Goal: Task Accomplishment & Management: Complete application form

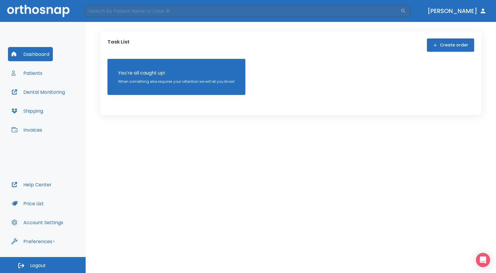
click at [38, 75] on button "Patients" at bounding box center [27, 73] width 38 height 14
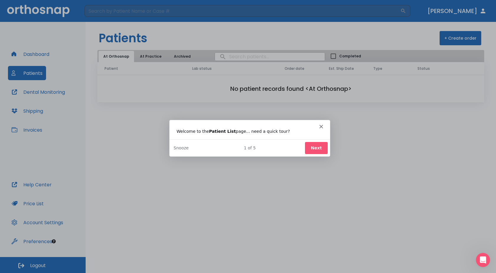
click at [322, 126] on icon "Close" at bounding box center [321, 126] width 4 height 4
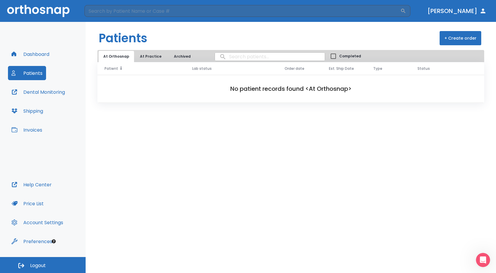
click at [110, 69] on span "Patient" at bounding box center [112, 68] width 14 height 5
click at [207, 69] on span "Lab status" at bounding box center [202, 68] width 19 height 5
click at [39, 52] on button "Dashboard" at bounding box center [30, 54] width 45 height 14
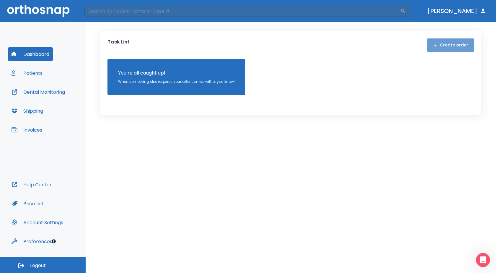
click at [457, 47] on button "Create order" at bounding box center [450, 44] width 47 height 13
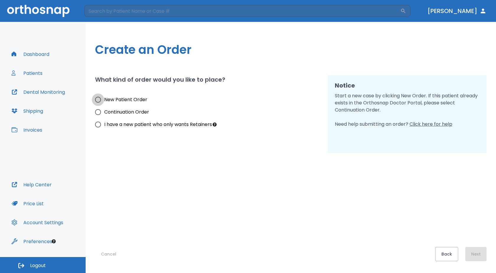
click at [100, 99] on input "New Patient Order" at bounding box center [98, 99] width 12 height 12
radio input "true"
click at [471, 253] on button "Next" at bounding box center [475, 254] width 21 height 14
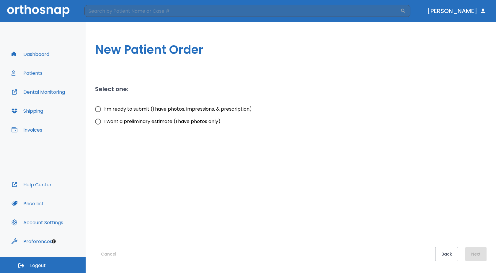
click at [100, 108] on input "I’m ready to submit (I have photos, impressions, & prescription)" at bounding box center [98, 109] width 12 height 12
radio input "true"
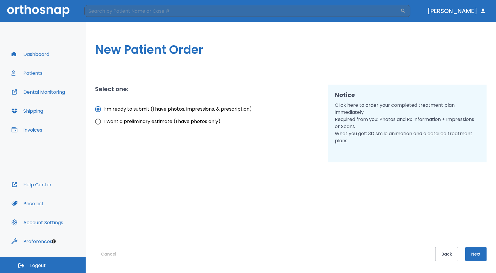
click at [482, 251] on button "Next" at bounding box center [475, 254] width 21 height 14
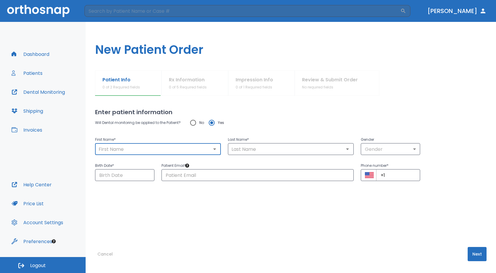
click at [141, 151] on input "text" at bounding box center [158, 149] width 122 height 8
type input "Karizza"
click at [283, 149] on input "text" at bounding box center [291, 149] width 122 height 8
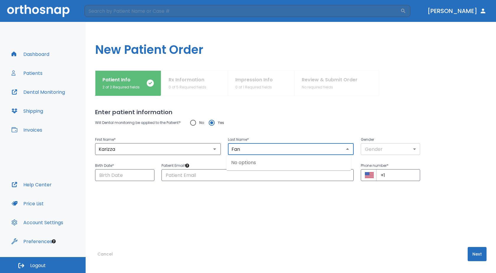
type input "Fan"
click at [413, 153] on body "​ [PERSON_NAME] Dashboard Patients Dental Monitoring Shipping Invoices Help Cen…" at bounding box center [248, 136] width 496 height 273
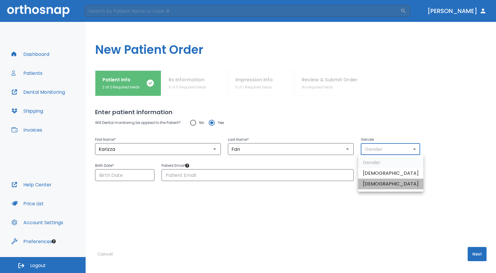
click at [407, 187] on li "[DEMOGRAPHIC_DATA]" at bounding box center [390, 183] width 65 height 11
type input "0"
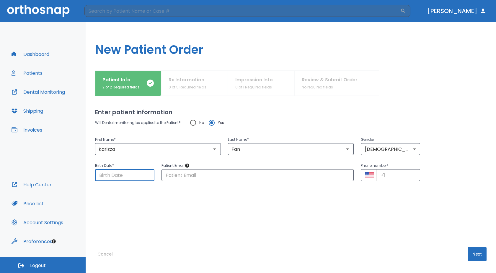
click at [107, 178] on input "Choose date" at bounding box center [124, 175] width 59 height 12
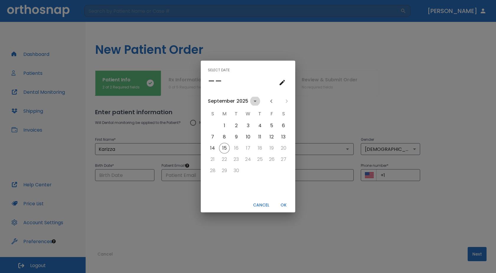
click at [253, 101] on icon "calendar view is open, switch to year view" at bounding box center [255, 100] width 7 height 7
click at [281, 83] on icon "calendar view is open, go to text input view" at bounding box center [282, 82] width 7 height 7
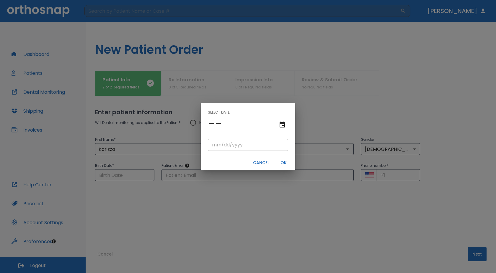
click at [218, 146] on input "tel" at bounding box center [248, 145] width 80 height 12
type input "05/17/"
type input "05/17/0001"
type input "05/17/1"
type input "05/17/0019"
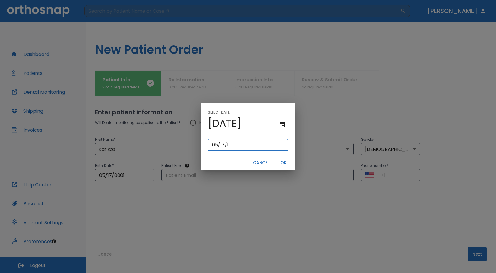
type input "[DATE]"
type input "05/17/0199"
type input "05/17/199"
type input "[DATE]"
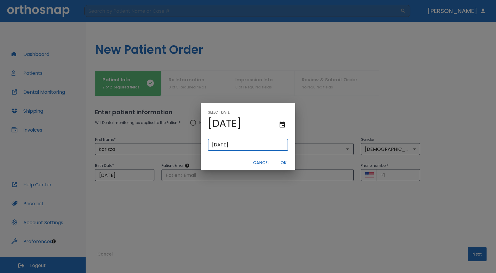
click at [283, 161] on button "OK" at bounding box center [283, 163] width 19 height 10
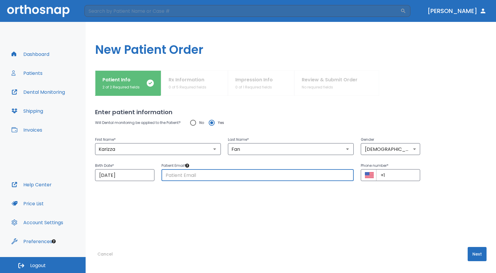
click at [191, 178] on input "text" at bounding box center [258, 175] width 192 height 12
type input "[EMAIL_ADDRESS][DOMAIN_NAME]"
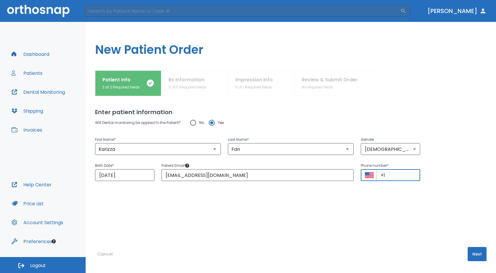
click at [395, 178] on input "+1" at bounding box center [398, 175] width 44 height 12
type input "[PHONE_NUMBER]"
click at [475, 256] on button "Next" at bounding box center [477, 254] width 19 height 14
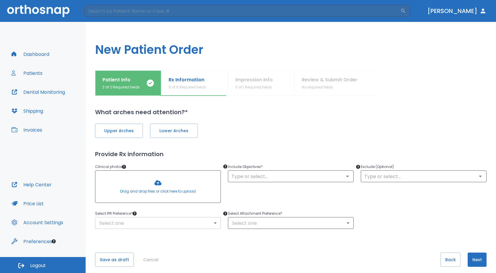
click at [213, 223] on body "​ [PERSON_NAME] Dashboard Patients Dental Monitoring Shipping Invoices Help Cen…" at bounding box center [248, 136] width 496 height 273
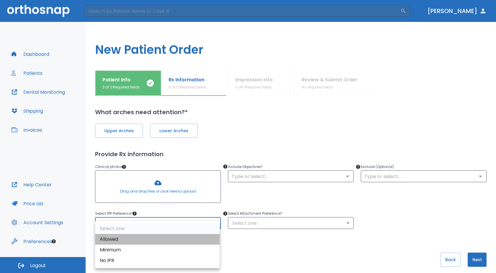
click at [173, 239] on li "Allowed" at bounding box center [157, 239] width 125 height 11
type input "1"
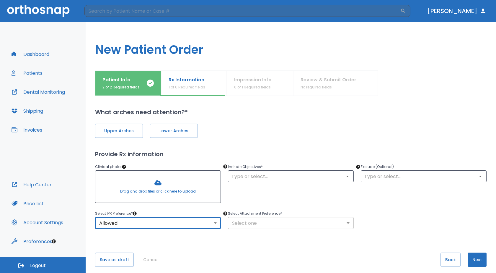
click at [347, 225] on body "​ [PERSON_NAME] Dashboard Patients Dental Monitoring Shipping Invoices Help Cen…" at bounding box center [248, 136] width 496 height 273
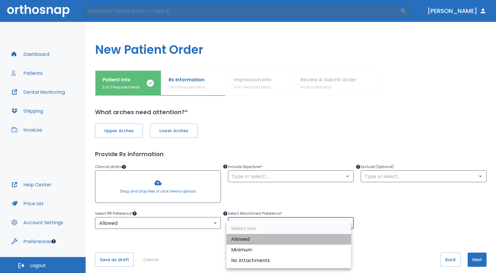
click at [255, 239] on li "Allowed" at bounding box center [289, 239] width 125 height 11
type input "1"
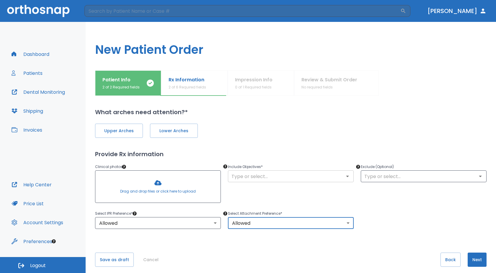
click at [314, 178] on input "text" at bounding box center [291, 176] width 122 height 8
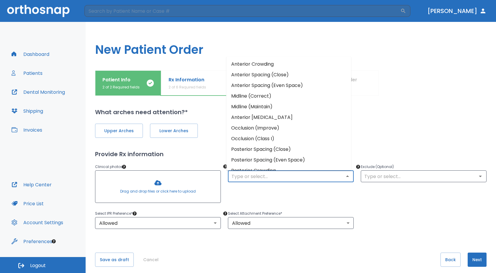
click at [280, 150] on li "Posterior Spacing (Close)" at bounding box center [289, 149] width 125 height 11
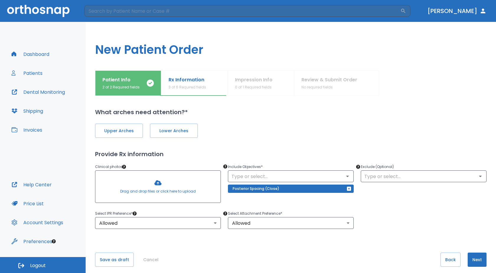
click at [322, 191] on div "Posterior Spacing (Close)" at bounding box center [291, 188] width 126 height 8
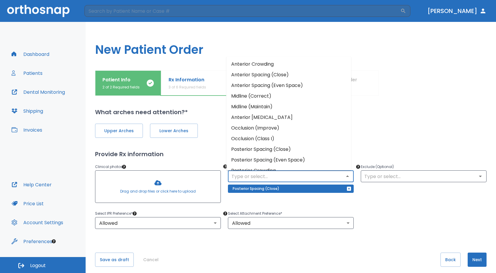
click at [289, 175] on input "text" at bounding box center [291, 176] width 122 height 8
click at [281, 179] on input "text" at bounding box center [291, 176] width 122 height 8
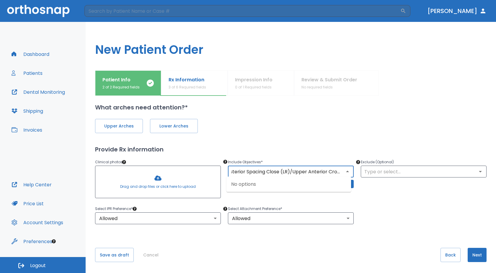
scroll to position [6, 0]
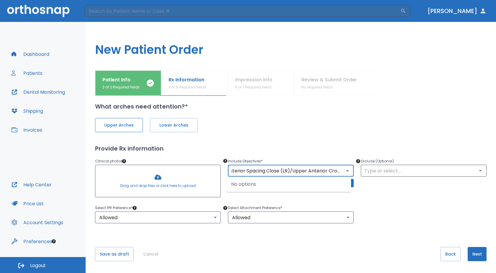
type input "Posterior Spacing Close (LR)/Upper Anterior Crowding"
click at [128, 126] on span "Upper Arches" at bounding box center [118, 125] width 35 height 6
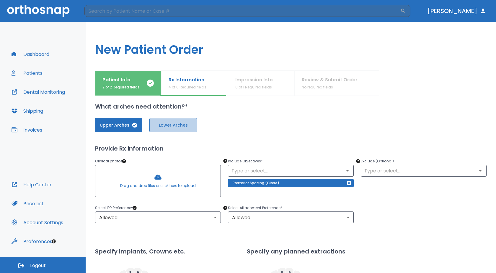
click at [164, 128] on button "Lower Arches" at bounding box center [173, 125] width 48 height 14
click at [320, 184] on div "Posterior Spacing (Close)" at bounding box center [291, 183] width 126 height 8
click at [285, 173] on input "text" at bounding box center [291, 170] width 122 height 8
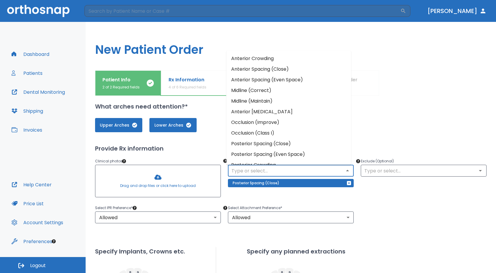
click at [271, 144] on li "Posterior Spacing (Close)" at bounding box center [289, 143] width 125 height 11
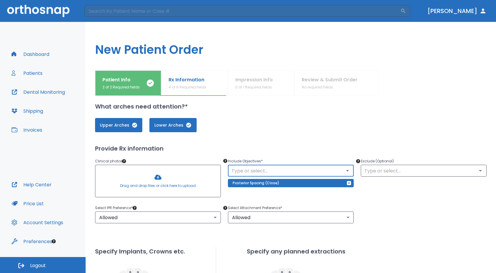
click at [278, 175] on div "​" at bounding box center [291, 171] width 126 height 12
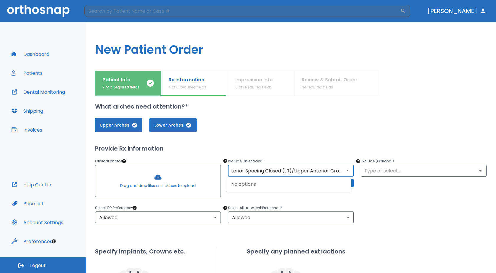
scroll to position [0, 12]
click at [279, 170] on input "Posterior Spacing Closed (LR)/Upper Anterior Crowding" at bounding box center [291, 170] width 122 height 8
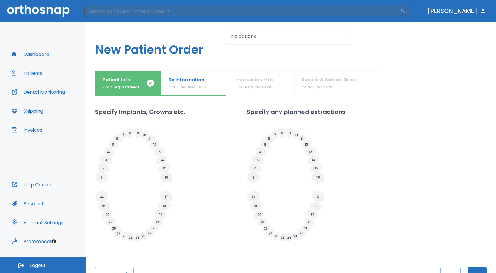
scroll to position [153, 0]
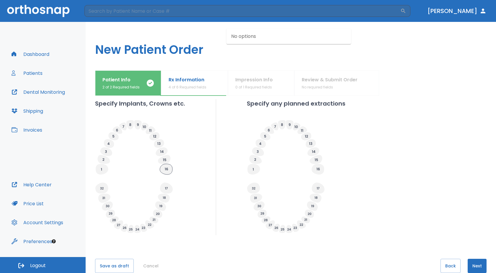
type input "Posterior Spacing Close (LR)/Upper Anterior Crowding"
drag, startPoint x: 169, startPoint y: 172, endPoint x: 171, endPoint y: 162, distance: 9.8
click at [171, 162] on icon at bounding box center [134, 147] width 78 height 55
click at [169, 160] on icon at bounding box center [164, 159] width 12 height 9
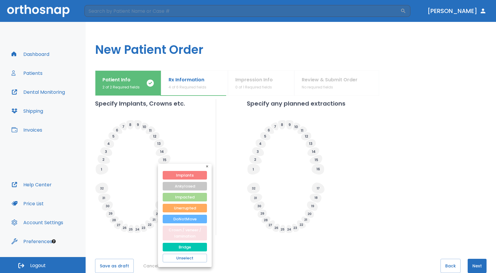
click at [194, 236] on button "Crown / veneer / lamination" at bounding box center [185, 232] width 44 height 15
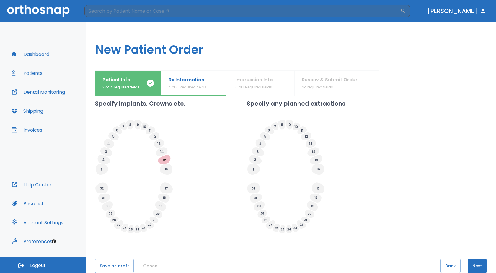
click at [161, 150] on icon at bounding box center [161, 151] width 3 height 3
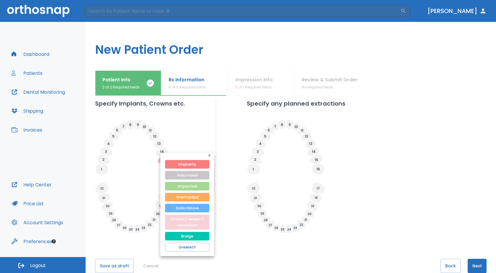
click at [198, 227] on button "Crown / veneer / lamination" at bounding box center [187, 221] width 44 height 15
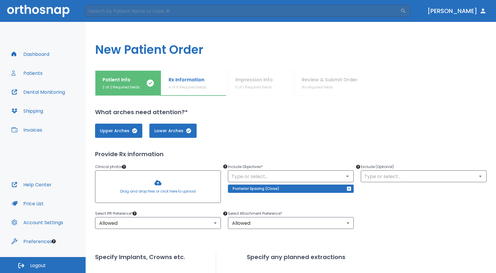
click at [158, 185] on div at bounding box center [157, 186] width 125 height 32
